Goal: Information Seeking & Learning: Learn about a topic

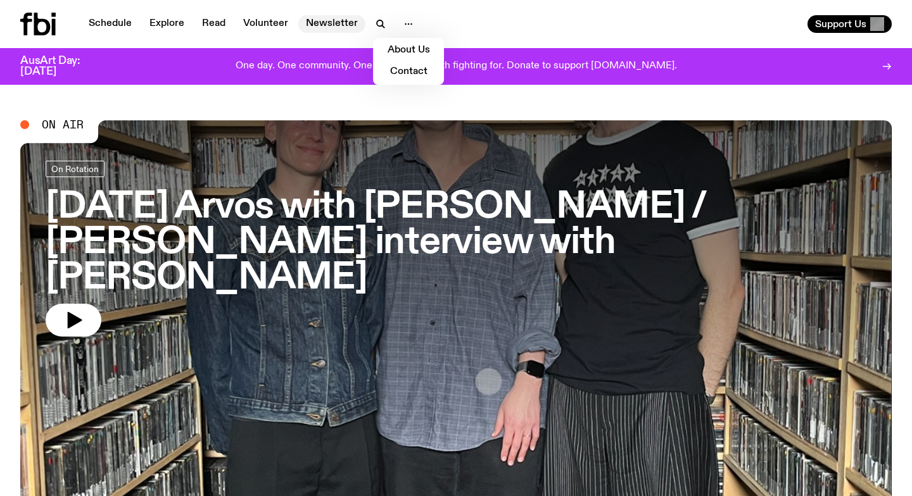
click at [315, 25] on link "Newsletter" at bounding box center [331, 24] width 67 height 18
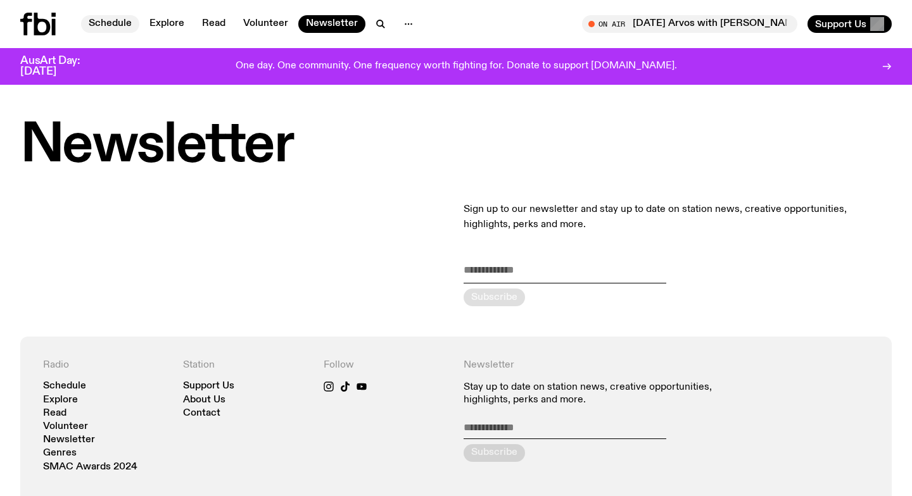
click at [102, 23] on link "Schedule" at bounding box center [110, 24] width 58 height 18
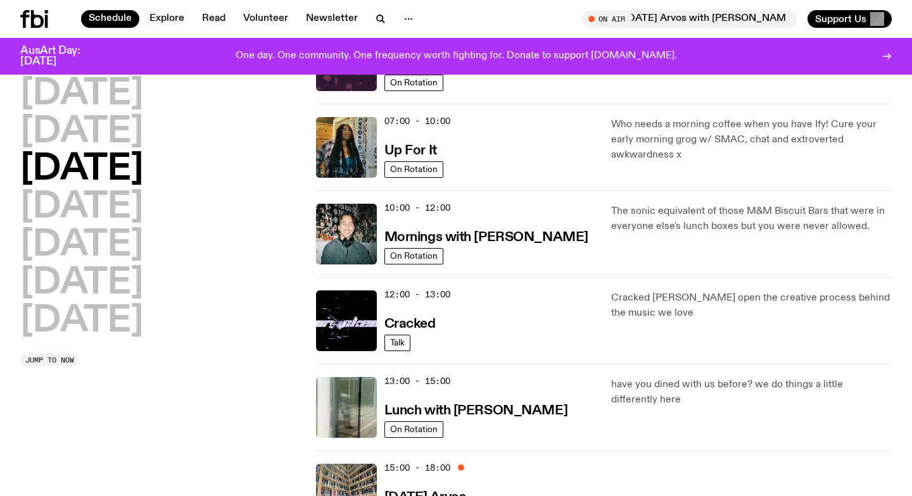
scroll to position [191, 0]
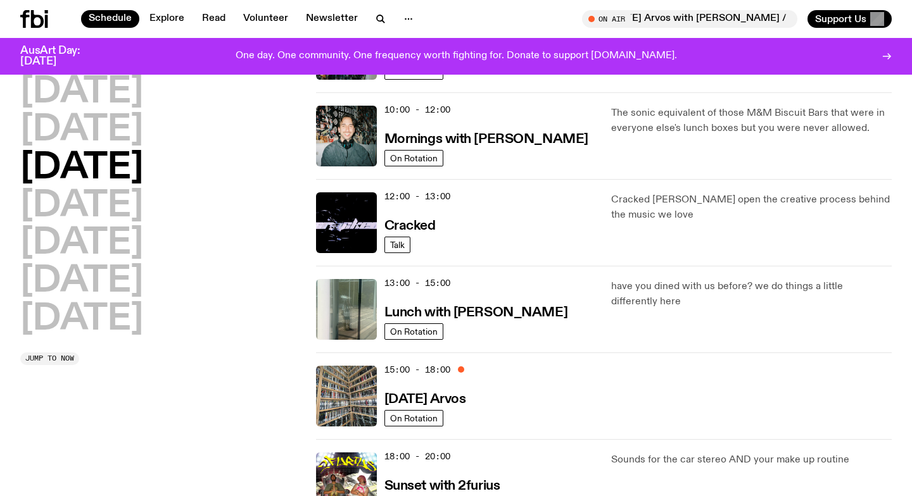
click at [94, 169] on h2 "[DATE]" at bounding box center [81, 168] width 123 height 35
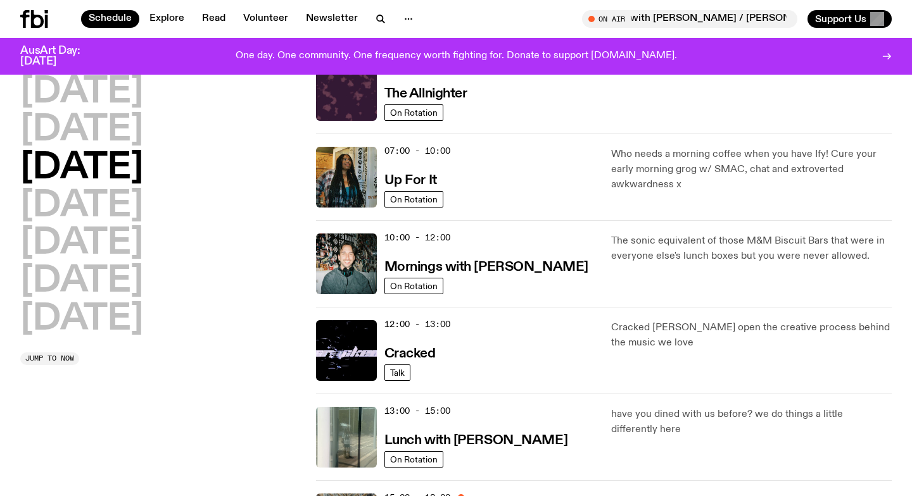
scroll to position [0, 0]
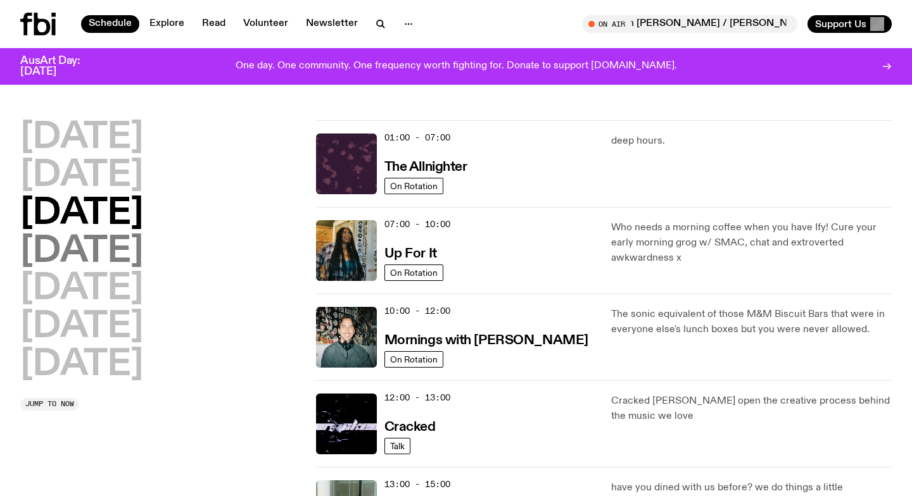
click at [130, 242] on h2 "[DATE]" at bounding box center [81, 251] width 123 height 35
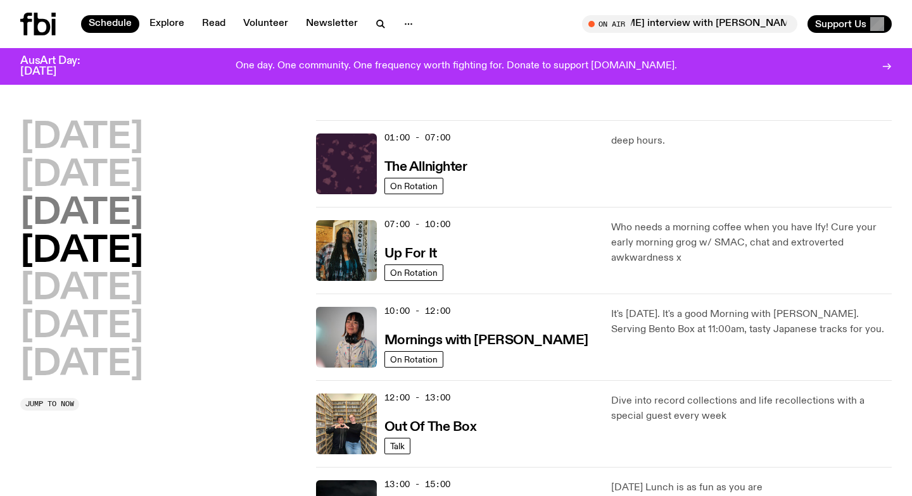
click at [131, 215] on h2 "[DATE]" at bounding box center [81, 213] width 123 height 35
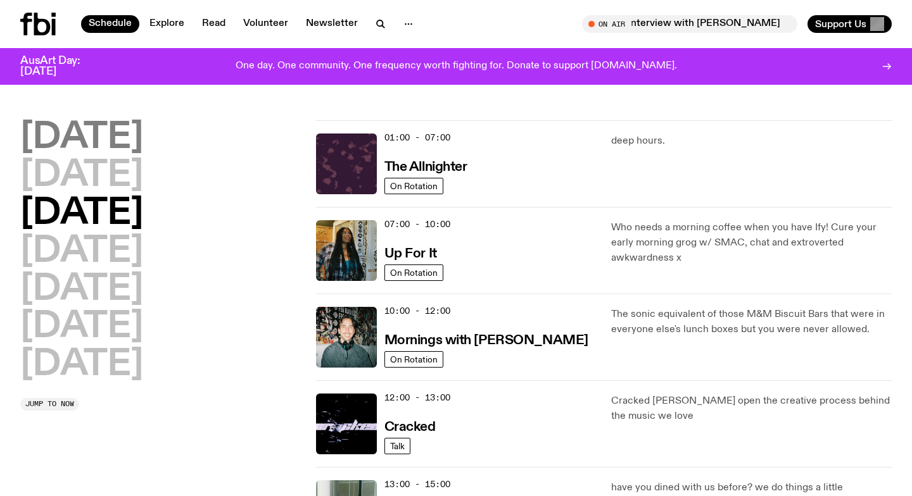
click at [113, 132] on h2 "[DATE]" at bounding box center [81, 137] width 123 height 35
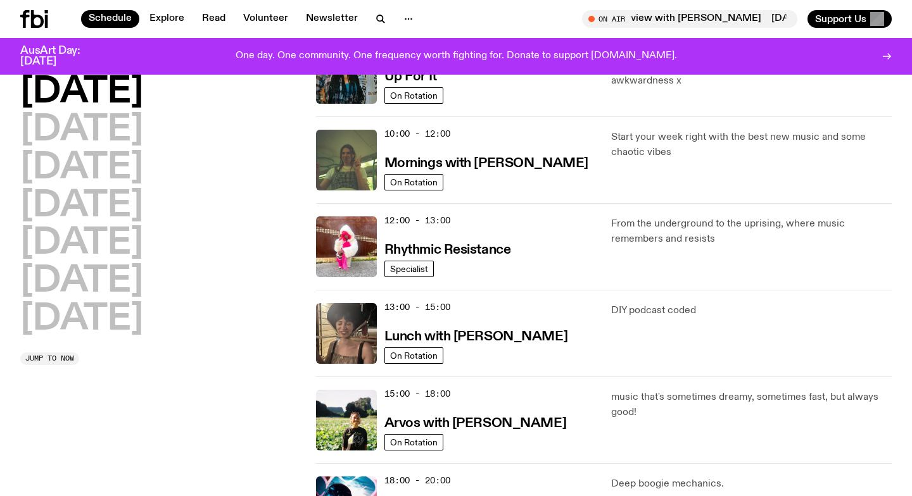
scroll to position [184, 0]
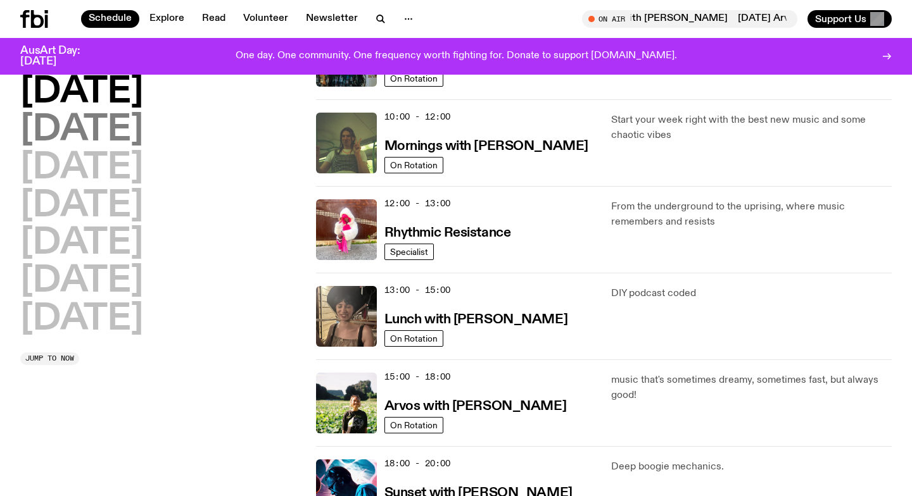
click at [123, 122] on h2 "[DATE]" at bounding box center [81, 130] width 123 height 35
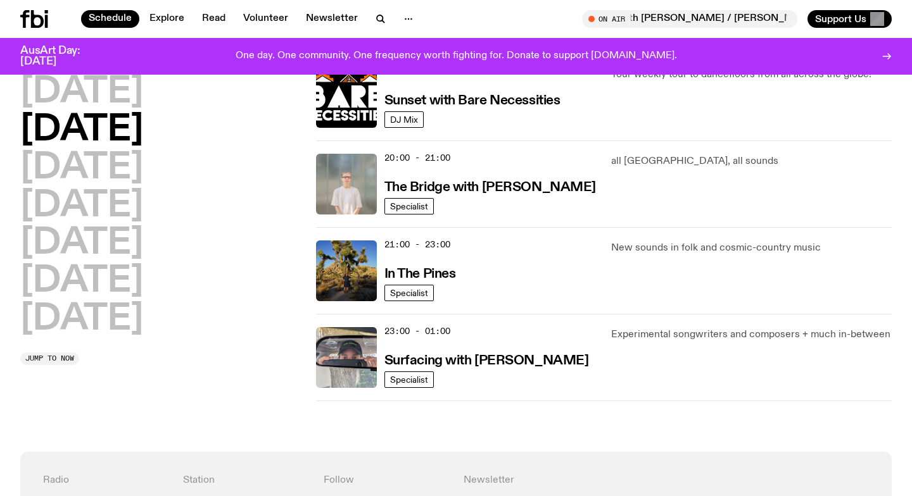
scroll to position [583, 0]
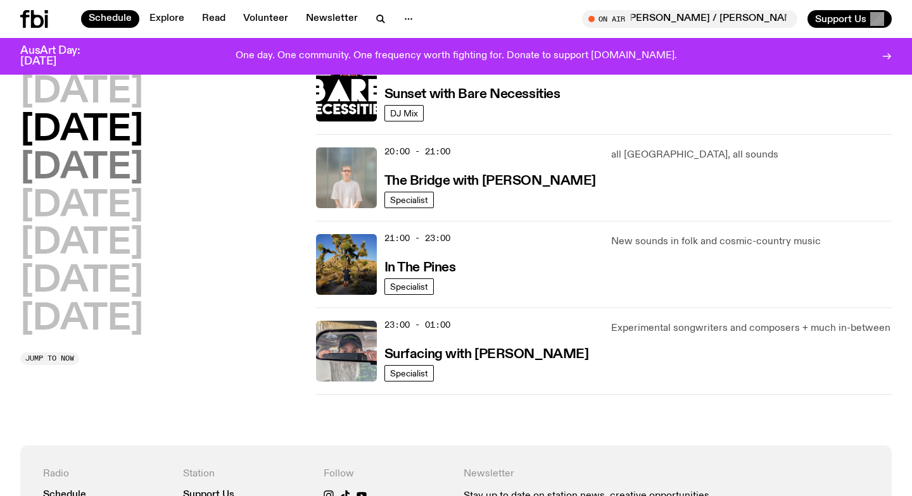
click at [113, 165] on h2 "[DATE]" at bounding box center [81, 168] width 123 height 35
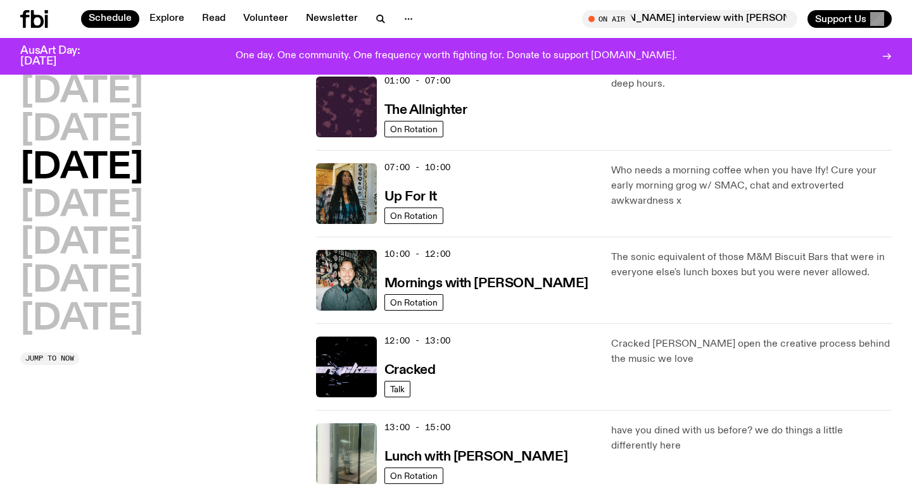
scroll to position [0, 0]
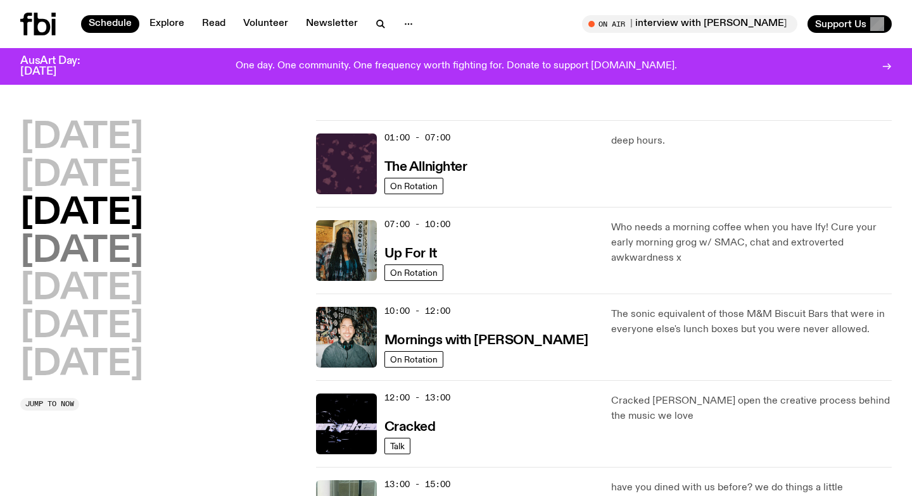
click at [130, 253] on h2 "[DATE]" at bounding box center [81, 251] width 123 height 35
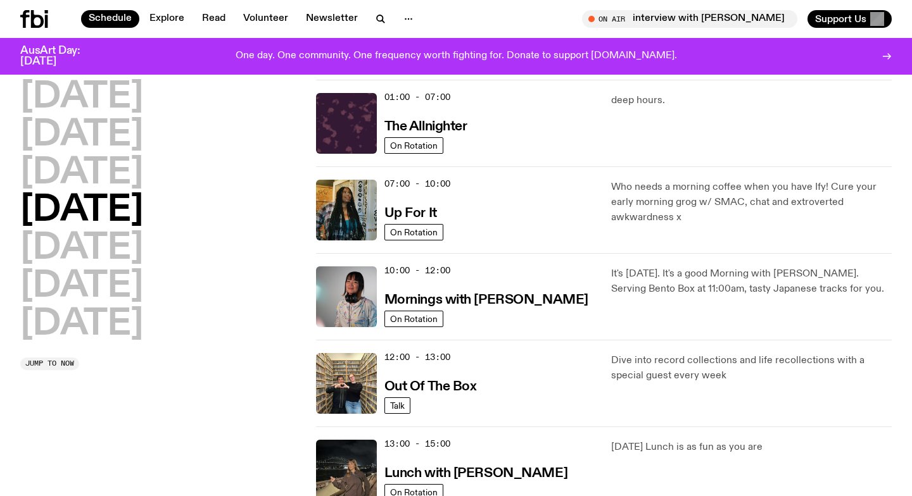
scroll to position [35, 0]
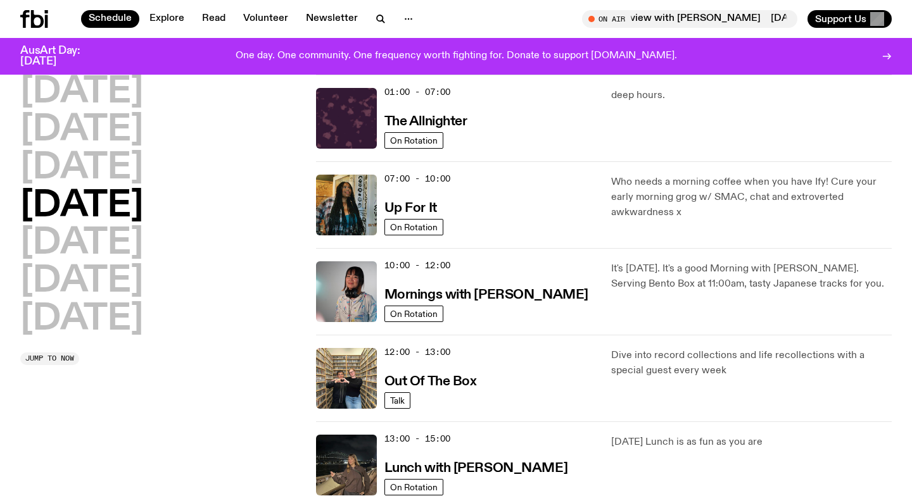
click at [130, 209] on h2 "[DATE]" at bounding box center [81, 206] width 123 height 35
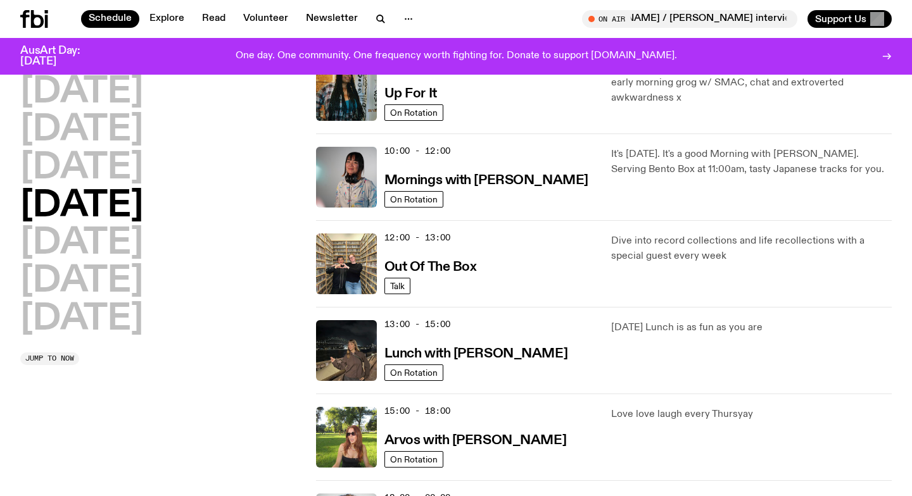
scroll to position [149, 0]
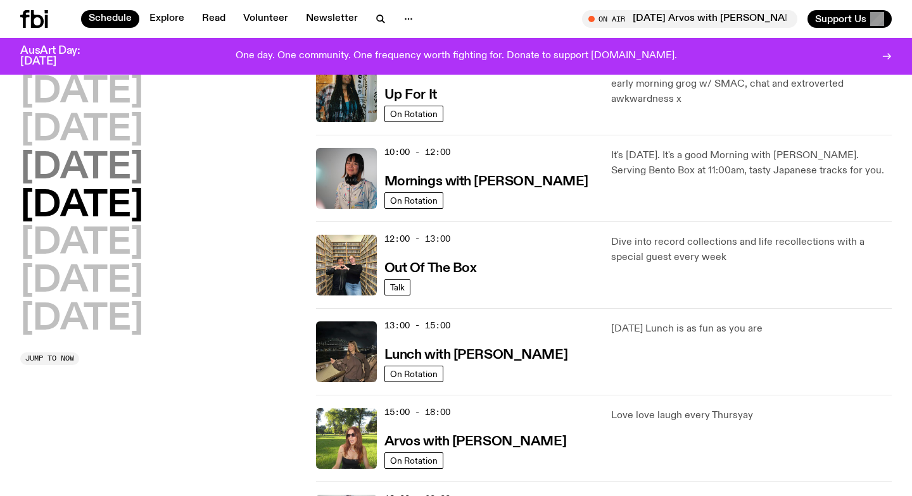
click at [110, 176] on h2 "[DATE]" at bounding box center [81, 168] width 123 height 35
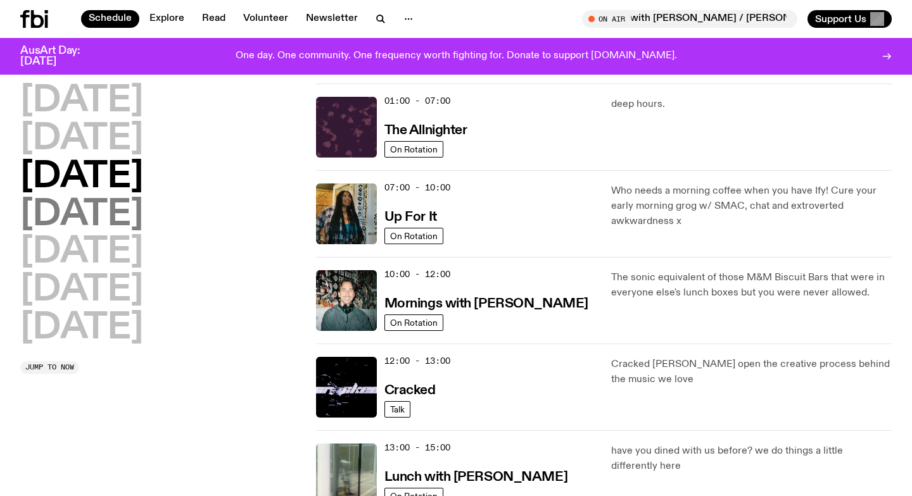
scroll to position [0, 0]
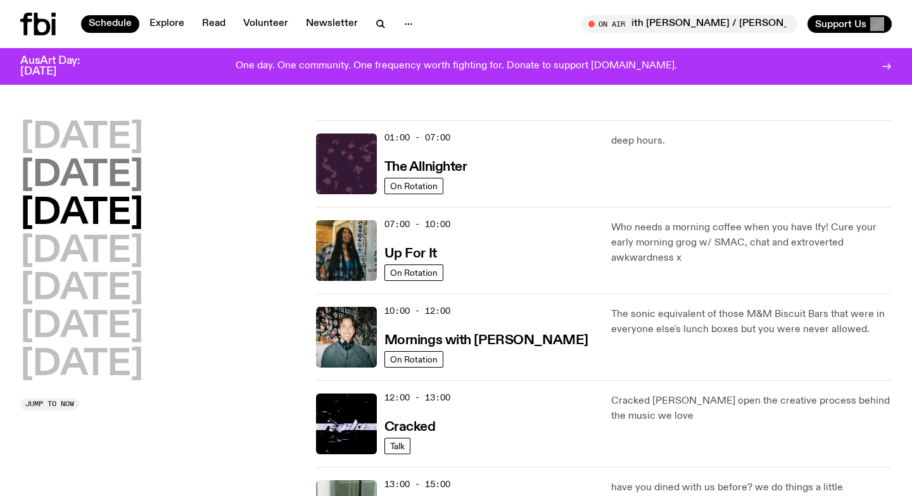
click at [105, 174] on h2 "[DATE]" at bounding box center [81, 175] width 123 height 35
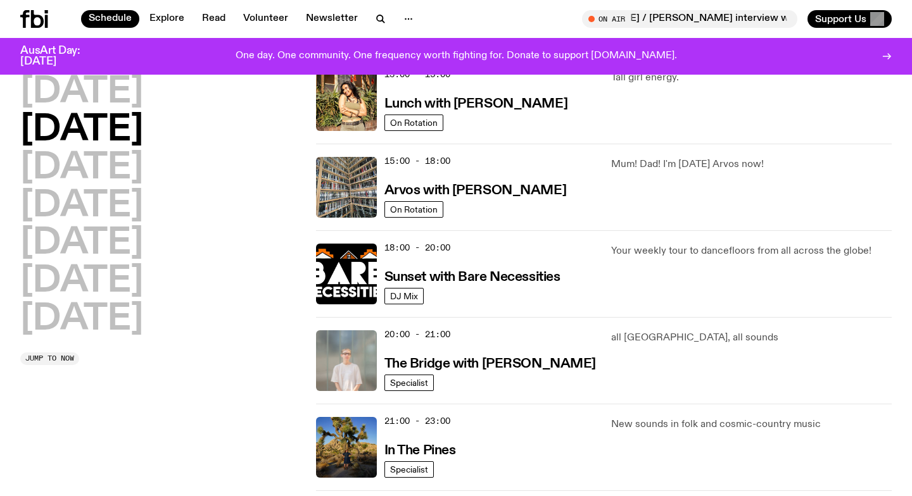
scroll to position [401, 0]
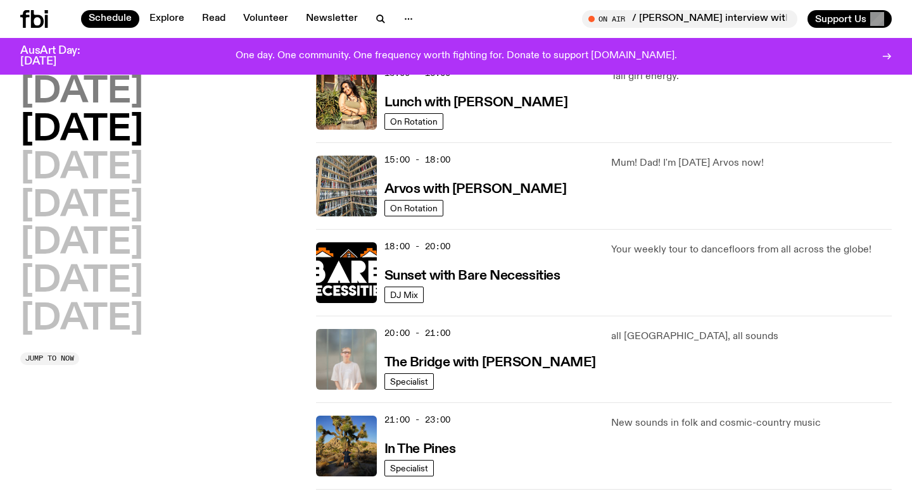
click at [120, 98] on h2 "[DATE]" at bounding box center [81, 92] width 123 height 35
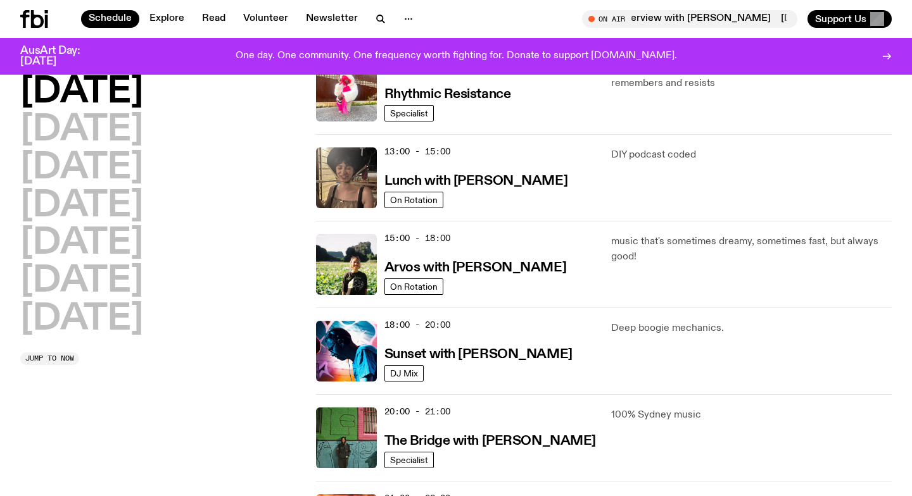
scroll to position [322, 0]
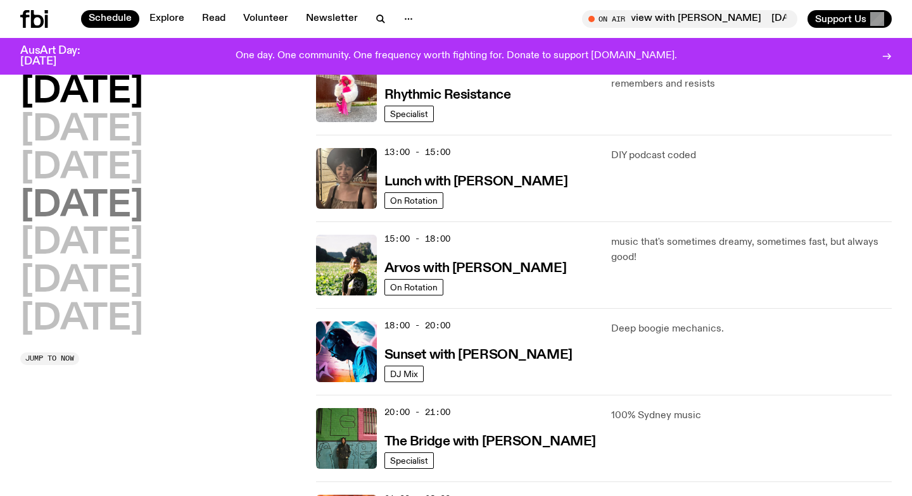
click at [109, 202] on h2 "[DATE]" at bounding box center [81, 206] width 123 height 35
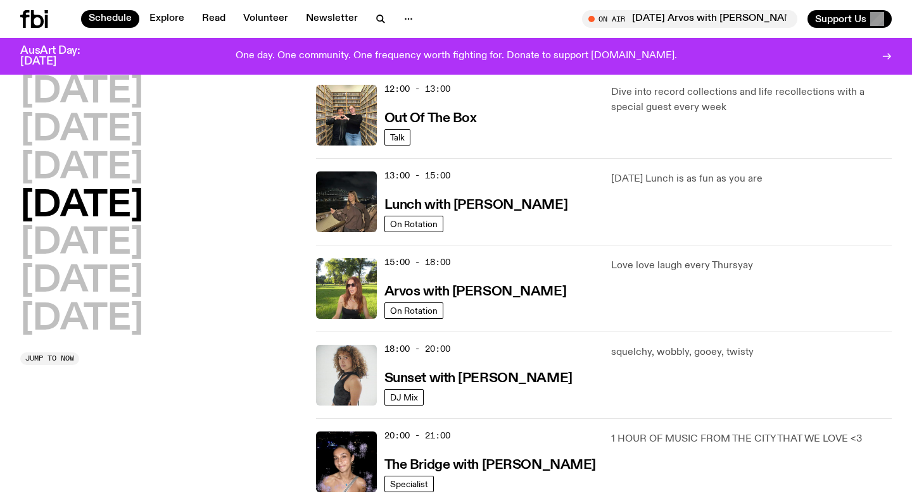
scroll to position [299, 0]
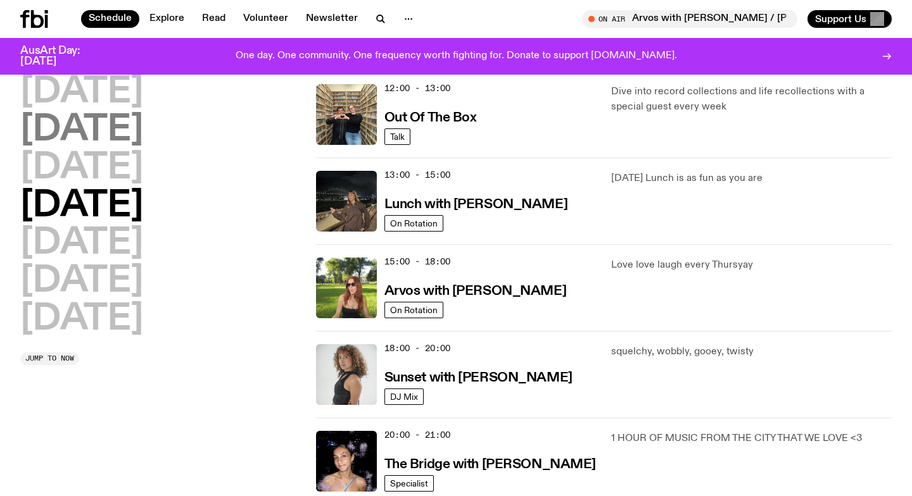
click at [75, 127] on h2 "[DATE]" at bounding box center [81, 130] width 123 height 35
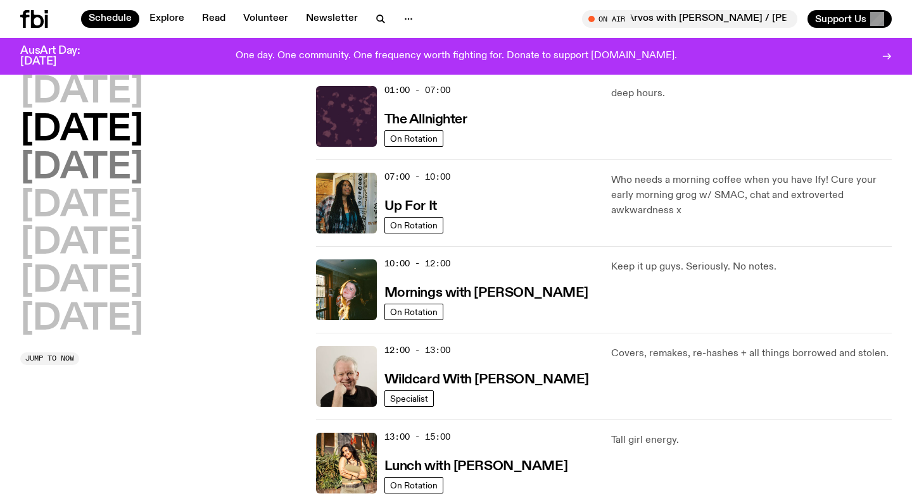
scroll to position [35, 0]
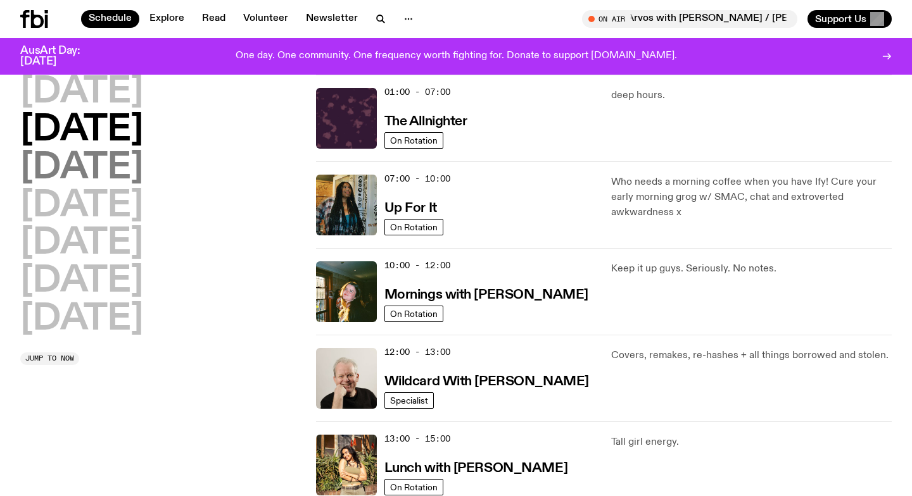
click at [75, 156] on h2 "[DATE]" at bounding box center [81, 168] width 123 height 35
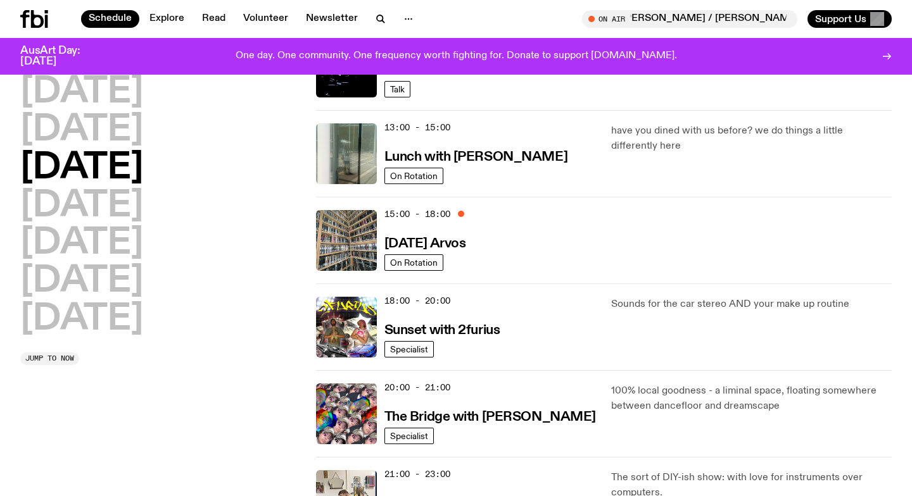
scroll to position [348, 0]
click at [265, 334] on div "[DATE] [DATE] [DATE] [DATE] [DATE] [DATE] [DATE]" at bounding box center [160, 206] width 280 height 263
